Goal: Transaction & Acquisition: Purchase product/service

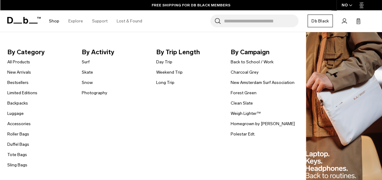
click at [53, 20] on link "Shop" at bounding box center [54, 21] width 10 height 22
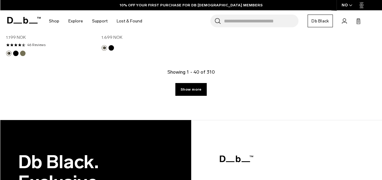
scroll to position [1933, 0]
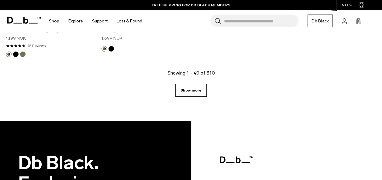
click at [190, 84] on link "Show more" at bounding box center [190, 90] width 31 height 13
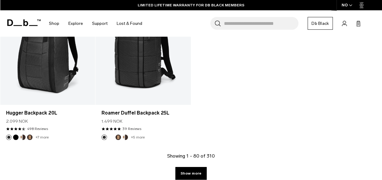
scroll to position [3393, 0]
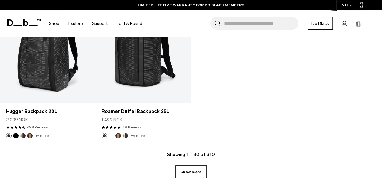
click at [191, 166] on link "Show more" at bounding box center [190, 172] width 31 height 13
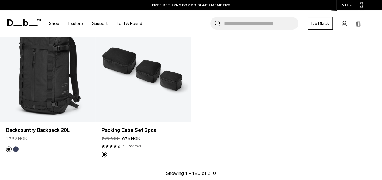
scroll to position [4924, 0]
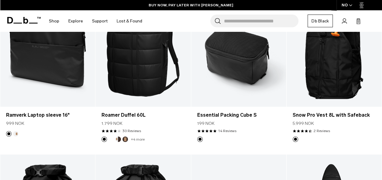
scroll to position [5058, 0]
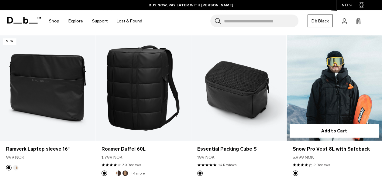
click at [339, 80] on link "Snow Pro Vest 8L with Safeback" at bounding box center [334, 88] width 95 height 106
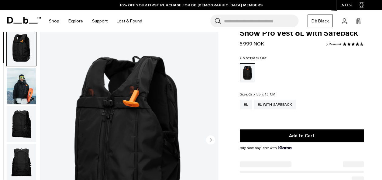
scroll to position [12, 0]
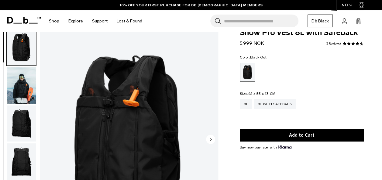
click at [24, 83] on img "button" at bounding box center [21, 85] width 29 height 36
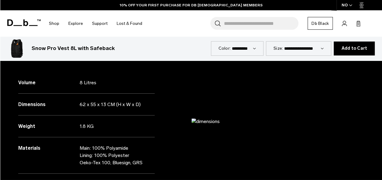
scroll to position [86, 0]
